Goal: Transaction & Acquisition: Purchase product/service

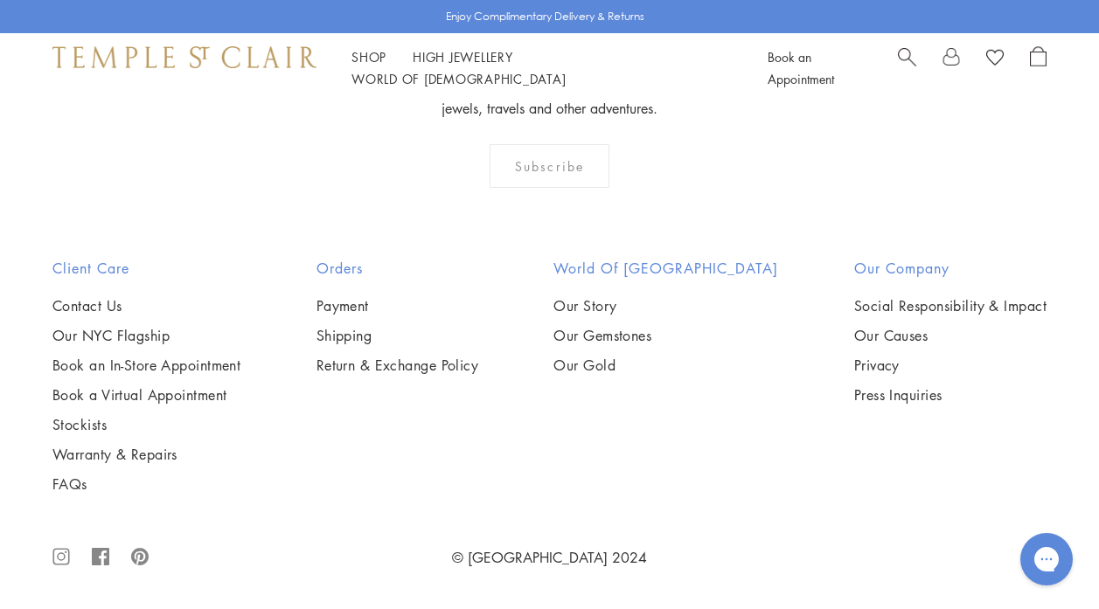
scroll to position [1583, 0]
click at [0, 0] on img at bounding box center [0, 0] width 0 height 0
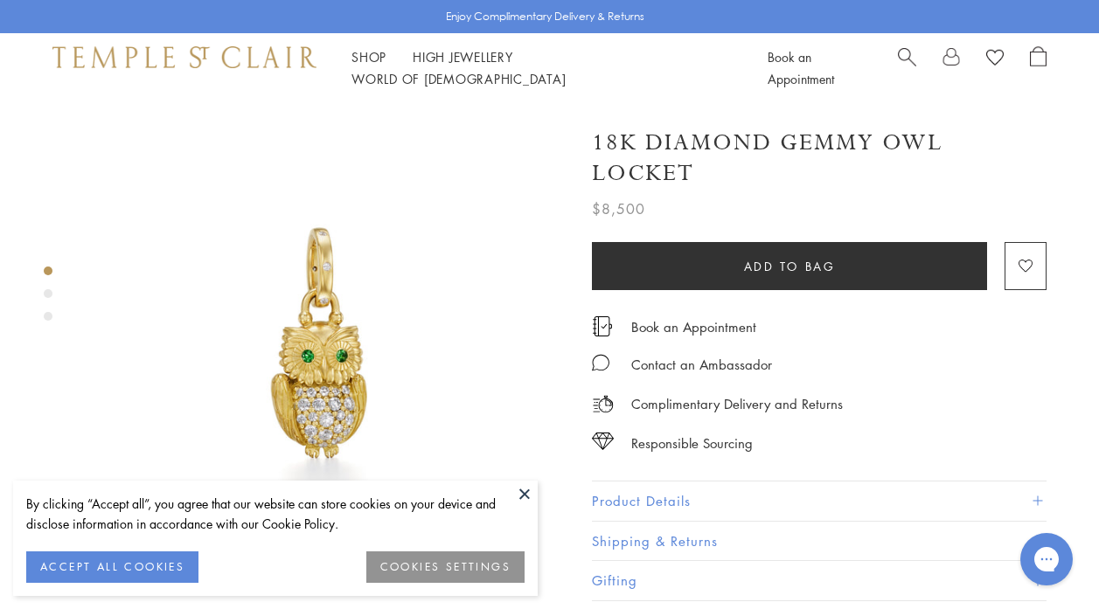
click at [450, 538] on div "By clicking “Accept all”, you agree that our website can store cookies on your …" at bounding box center [275, 523] width 498 height 58
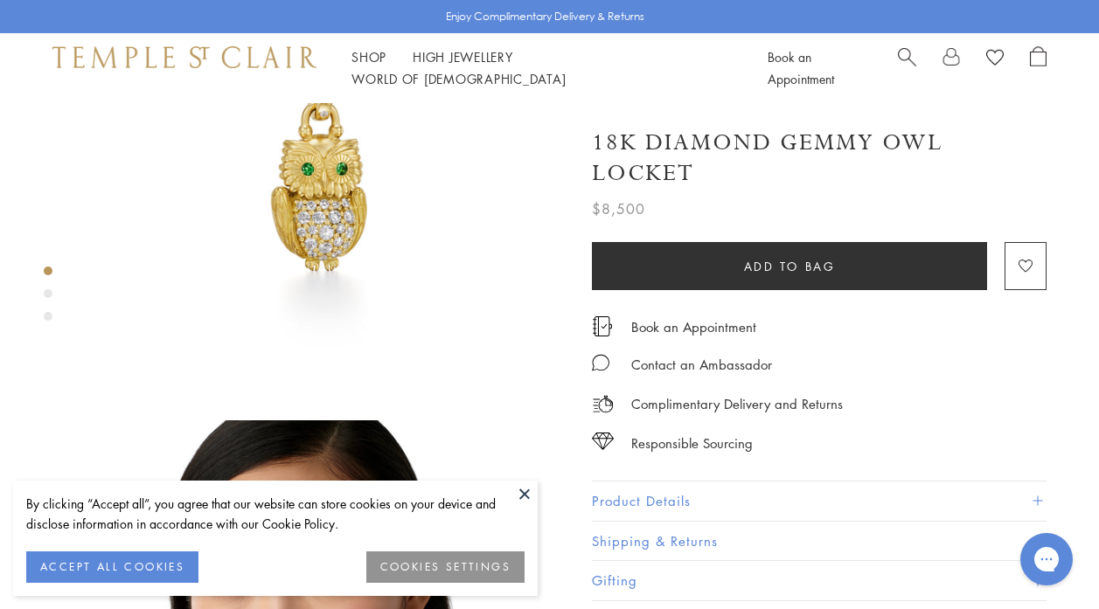
scroll to position [183, 0]
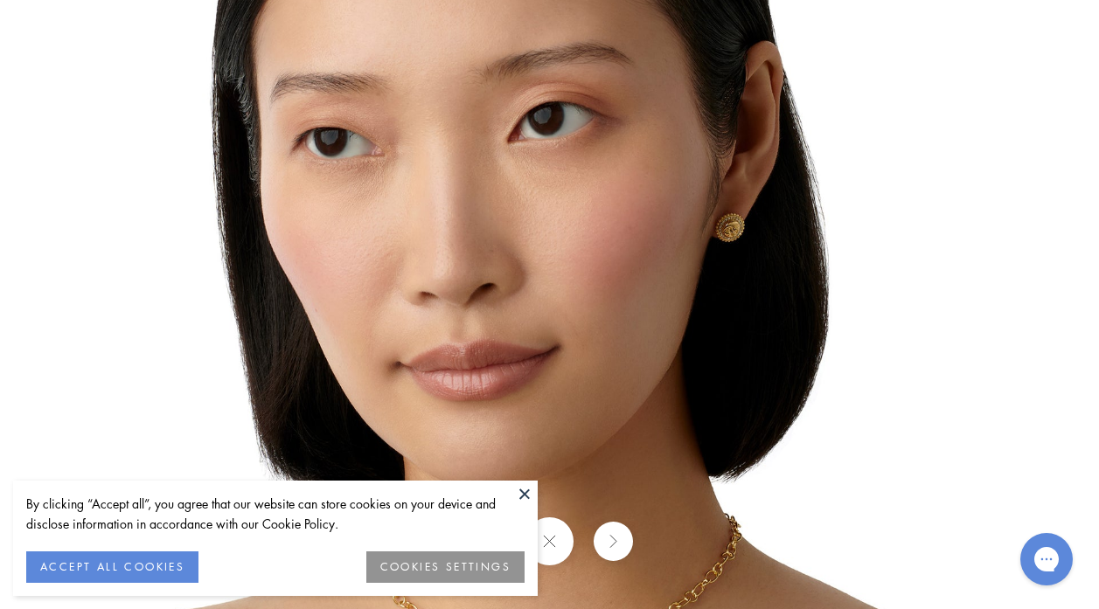
click at [523, 491] on button at bounding box center [525, 494] width 26 height 26
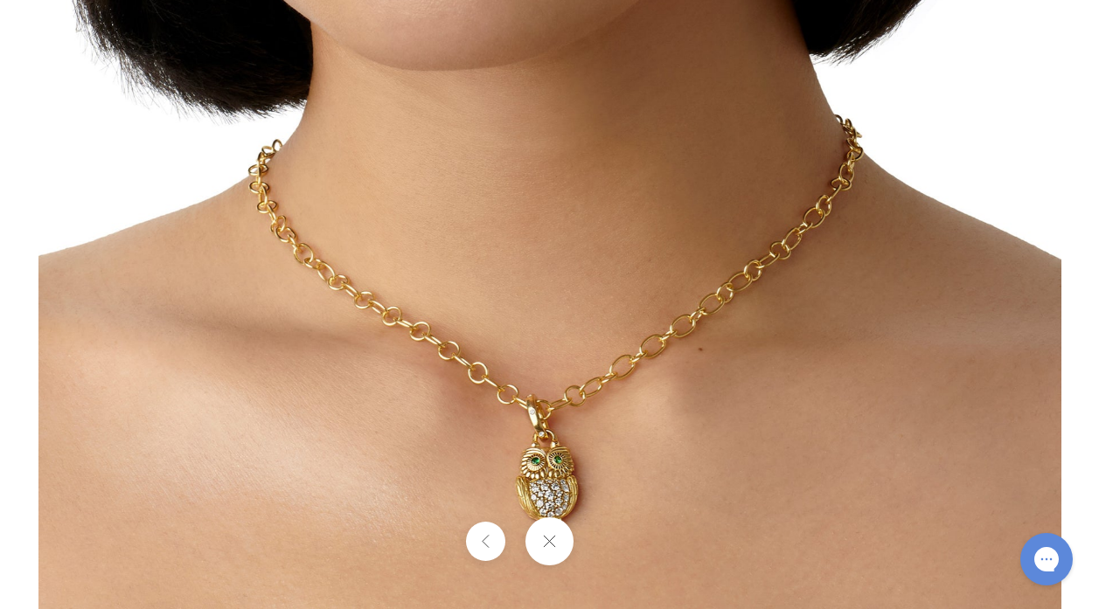
click at [553, 546] on button at bounding box center [550, 542] width 48 height 48
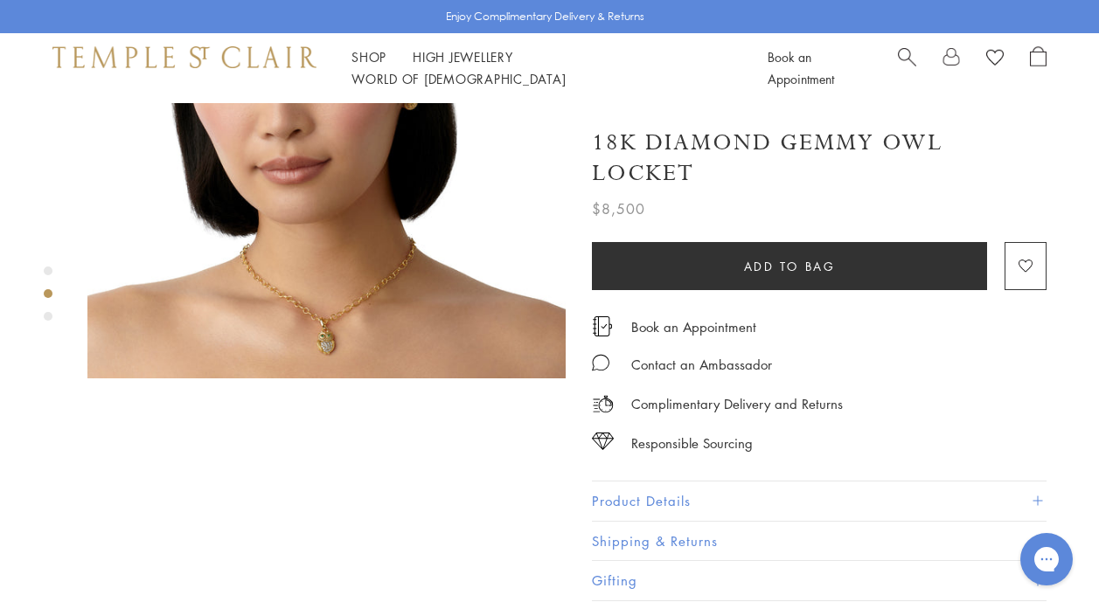
scroll to position [693, 0]
